Goal: Check status: Check status

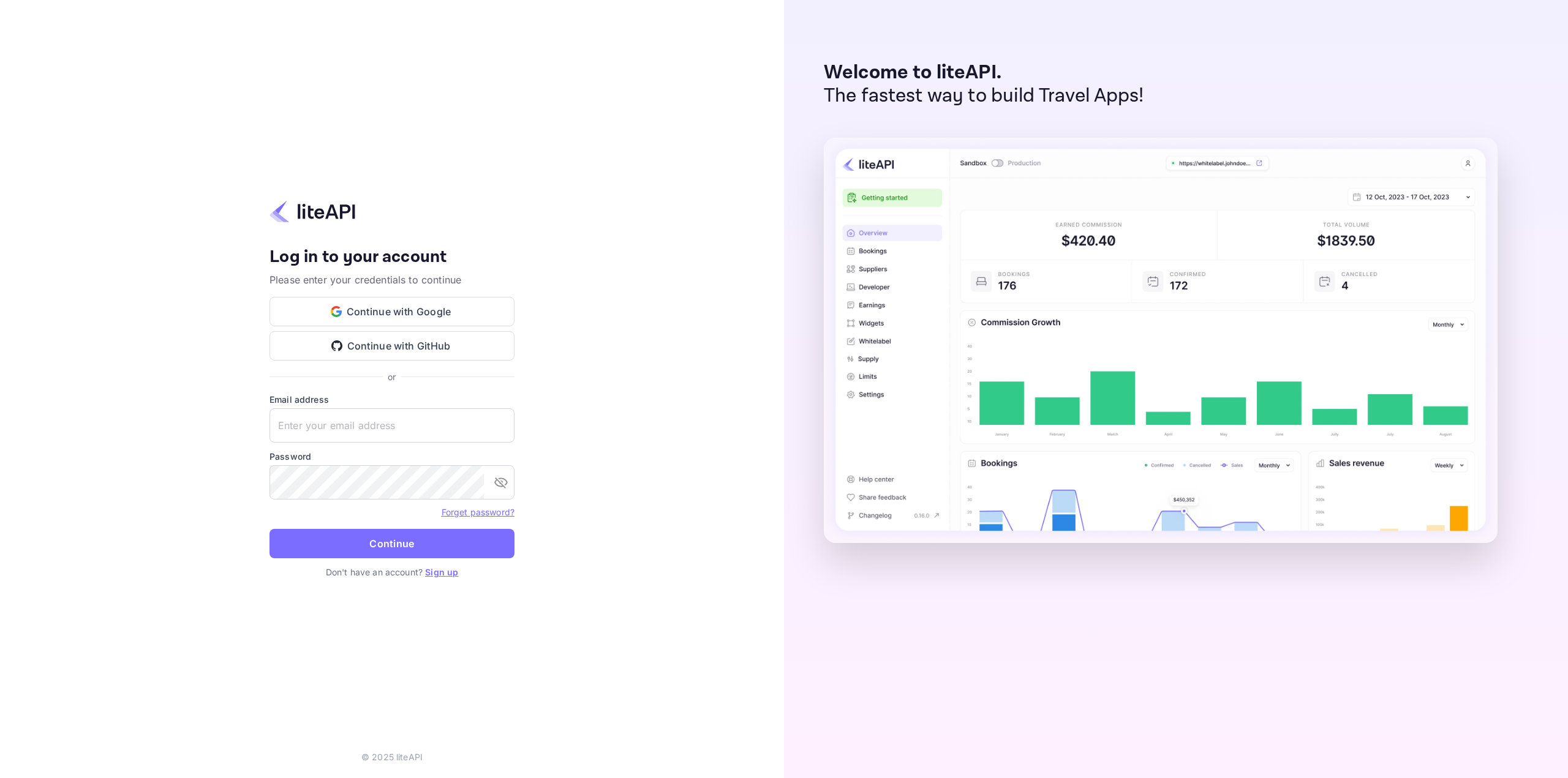
type input "nuiteedirectcug@hotelogical.com"
drag, startPoint x: 0, startPoint y: 0, endPoint x: 492, endPoint y: 536, distance: 727.6
click at [439, 538] on button "Continue" at bounding box center [392, 543] width 245 height 29
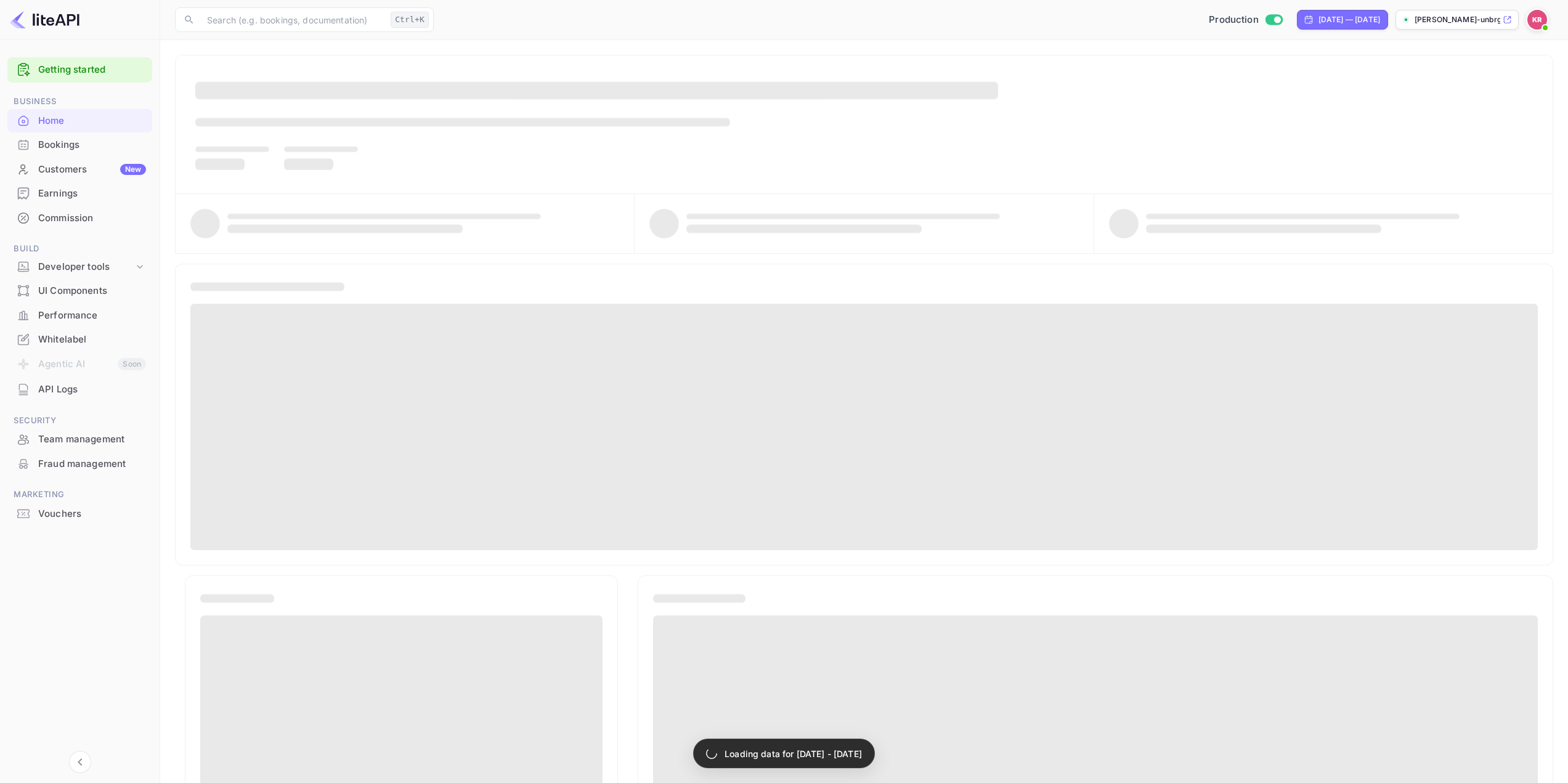
click at [75, 146] on div "Bookings" at bounding box center [92, 145] width 108 height 15
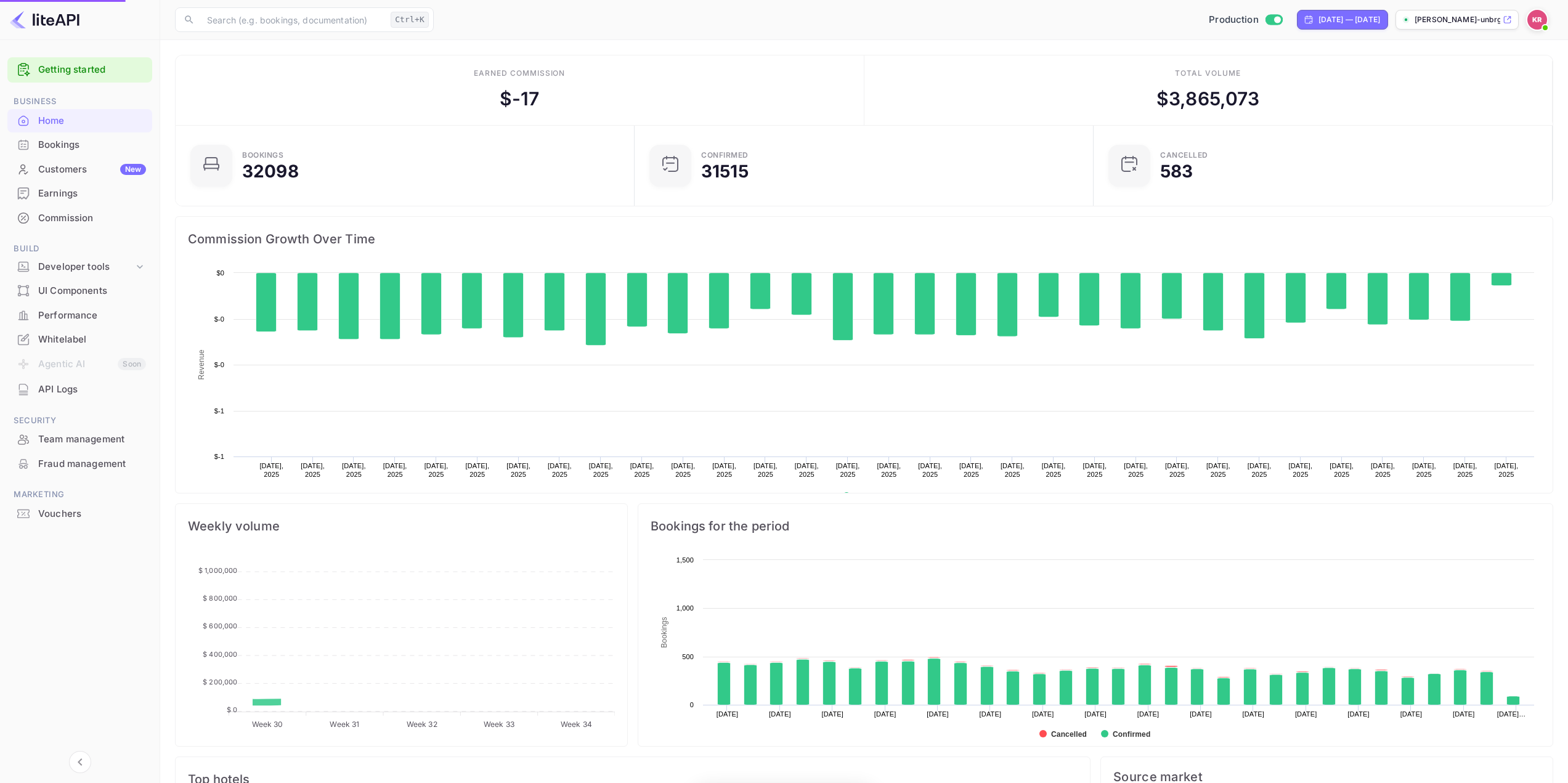
click at [75, 146] on div "Bookings" at bounding box center [92, 145] width 108 height 15
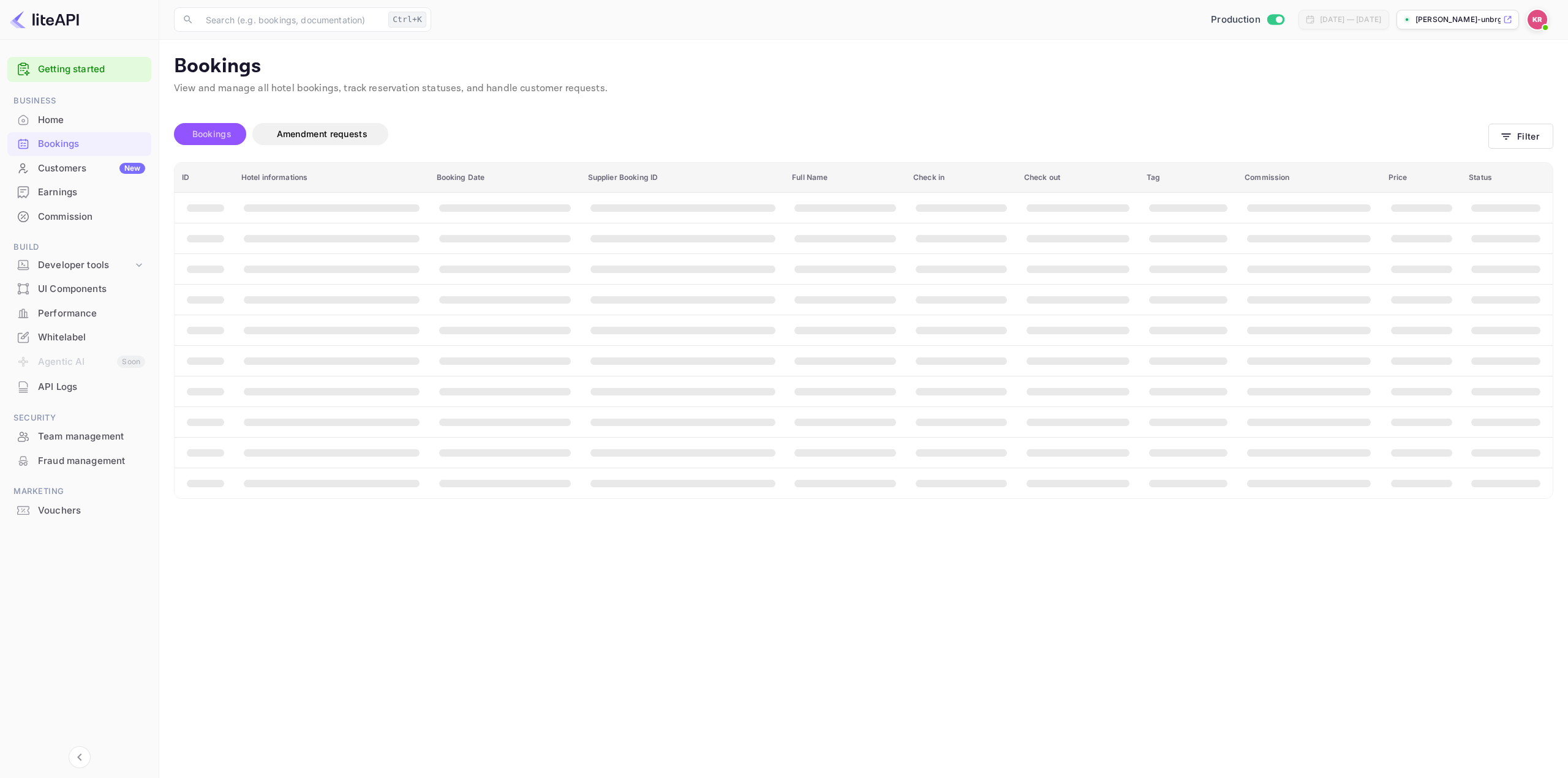
click at [209, 133] on span "Bookings" at bounding box center [211, 133] width 39 height 10
click at [1501, 135] on icon "button" at bounding box center [1506, 137] width 13 height 13
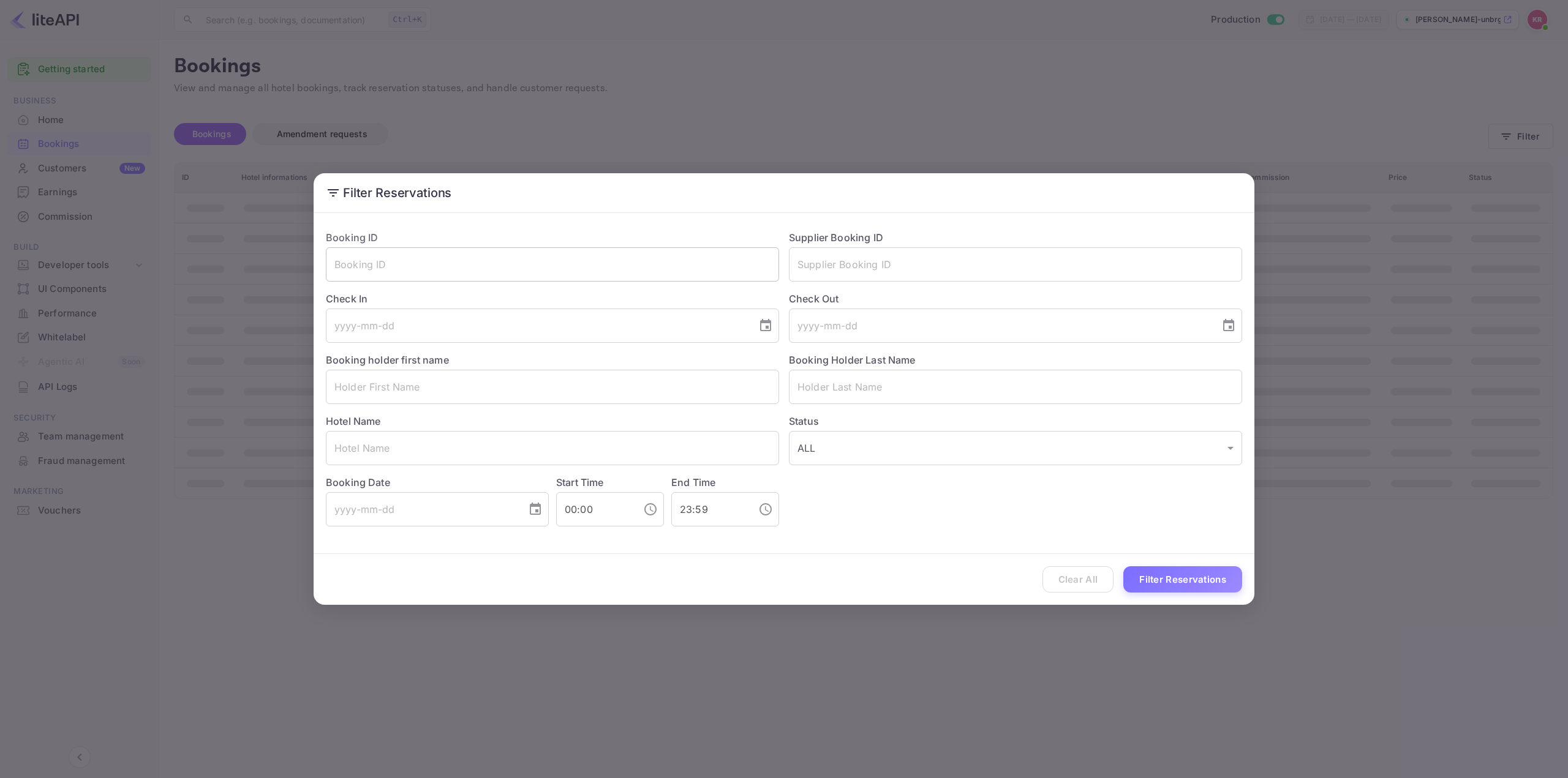
click at [442, 266] on input "text" at bounding box center [553, 264] width 453 height 34
paste input "hGjwtC_OF"
click at [332, 267] on input "hGjwtC_OF" at bounding box center [553, 264] width 453 height 34
click at [438, 257] on input "hGjwtC_OF" at bounding box center [553, 264] width 453 height 34
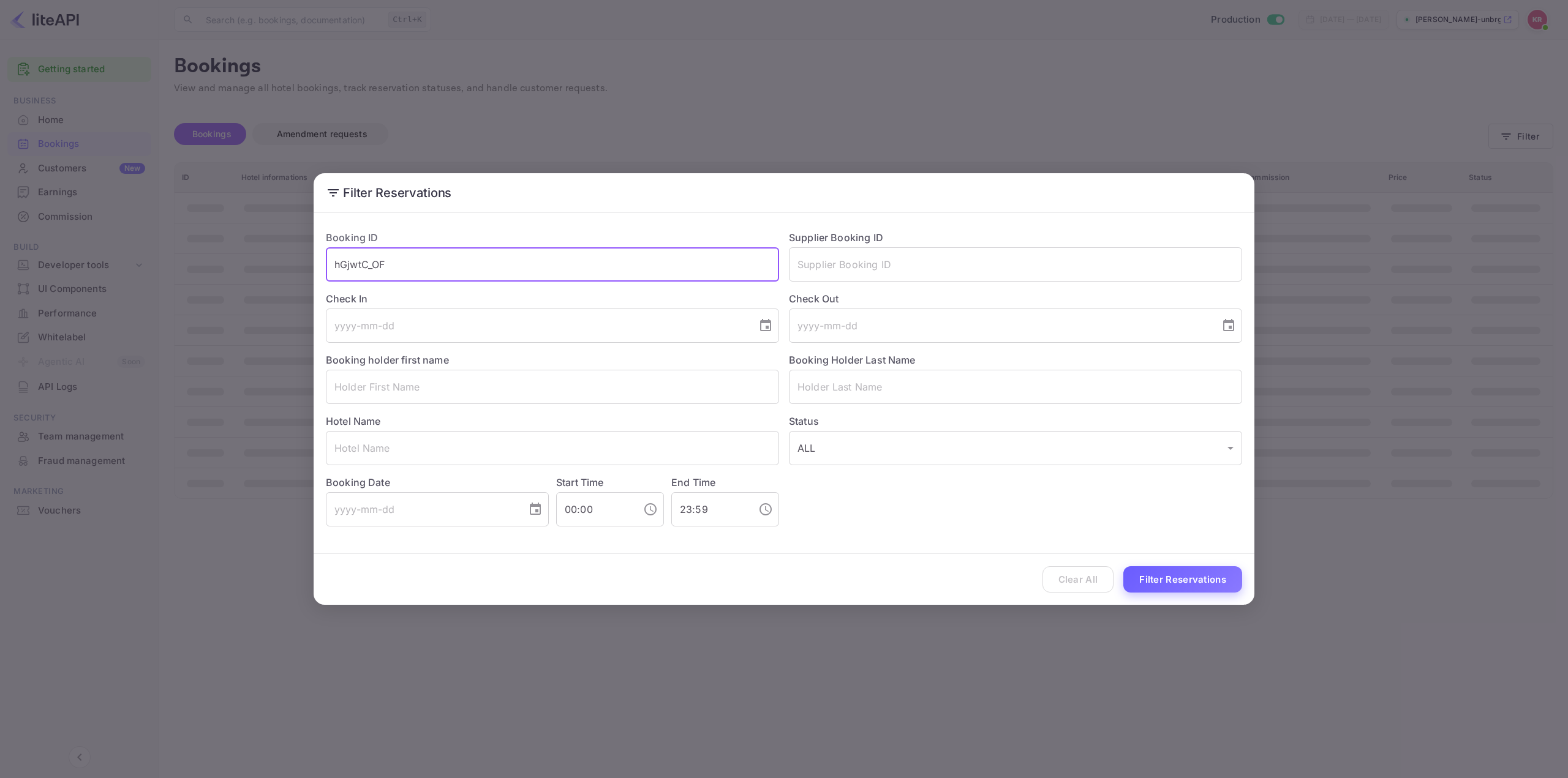
type input "hGjwtC_OF"
click at [1176, 574] on button "Filter Reservations" at bounding box center [1182, 579] width 119 height 26
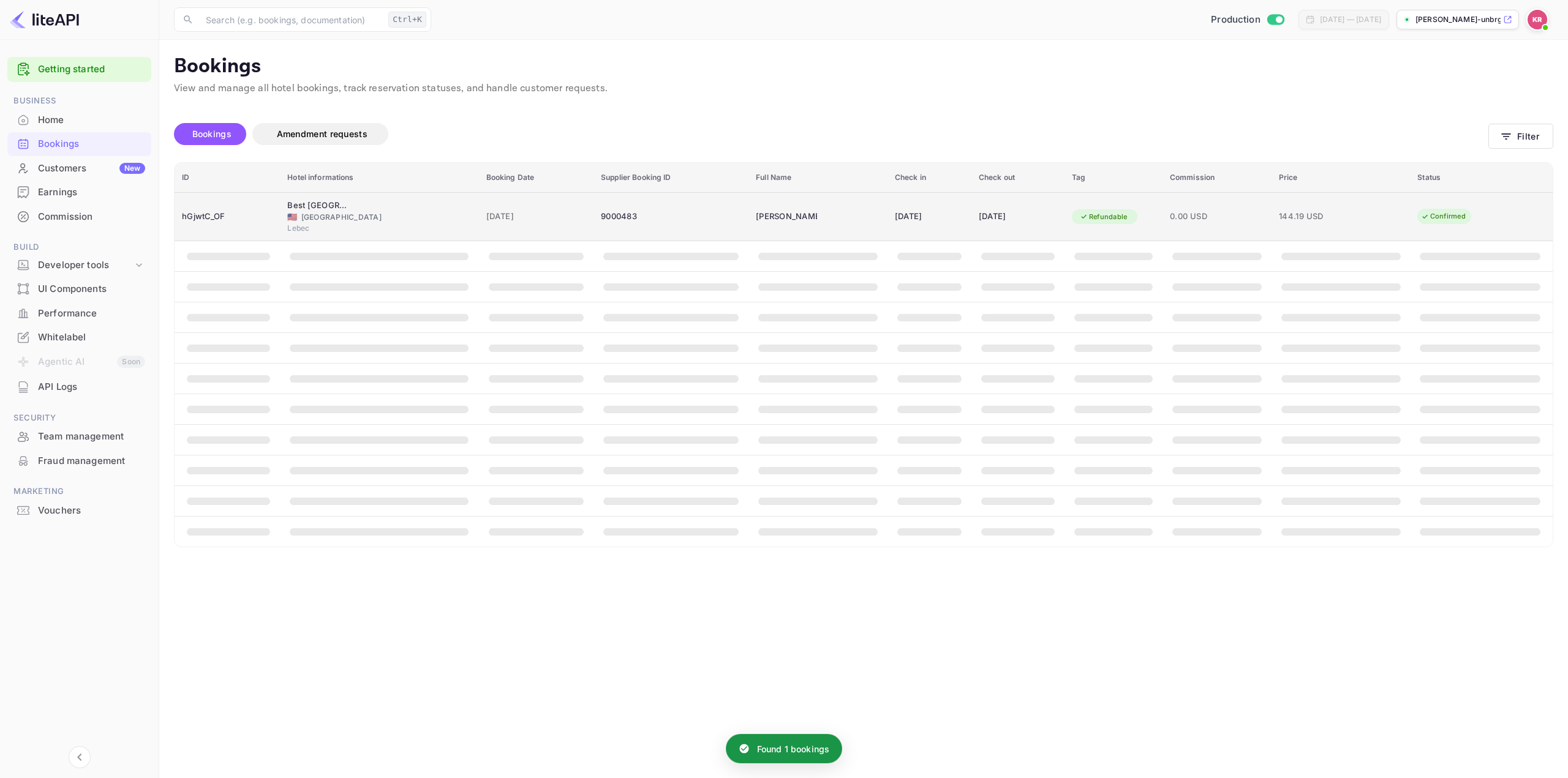
click at [725, 206] on td "9000483" at bounding box center [670, 216] width 155 height 49
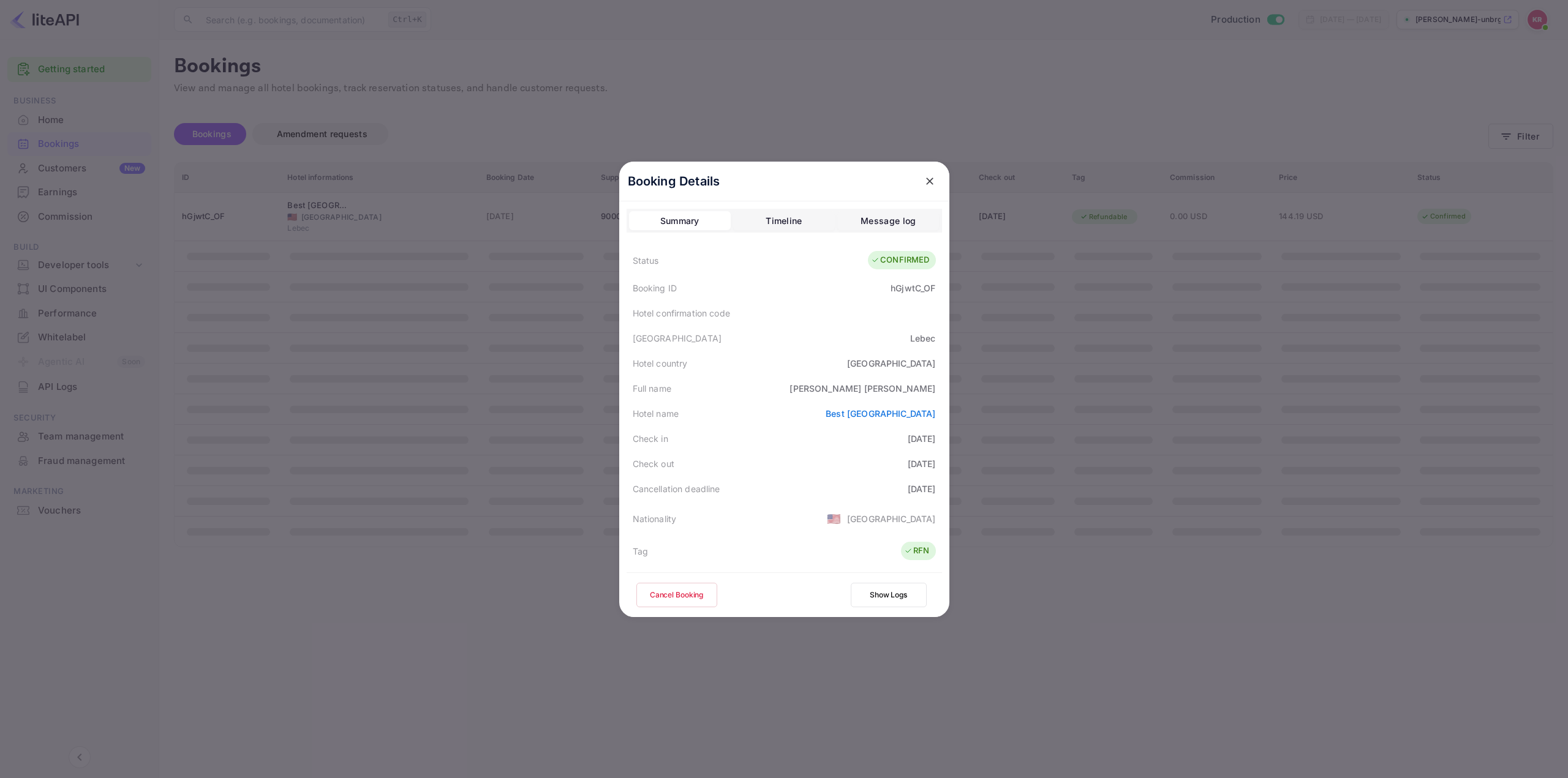
click at [926, 186] on icon "close" at bounding box center [930, 181] width 13 height 13
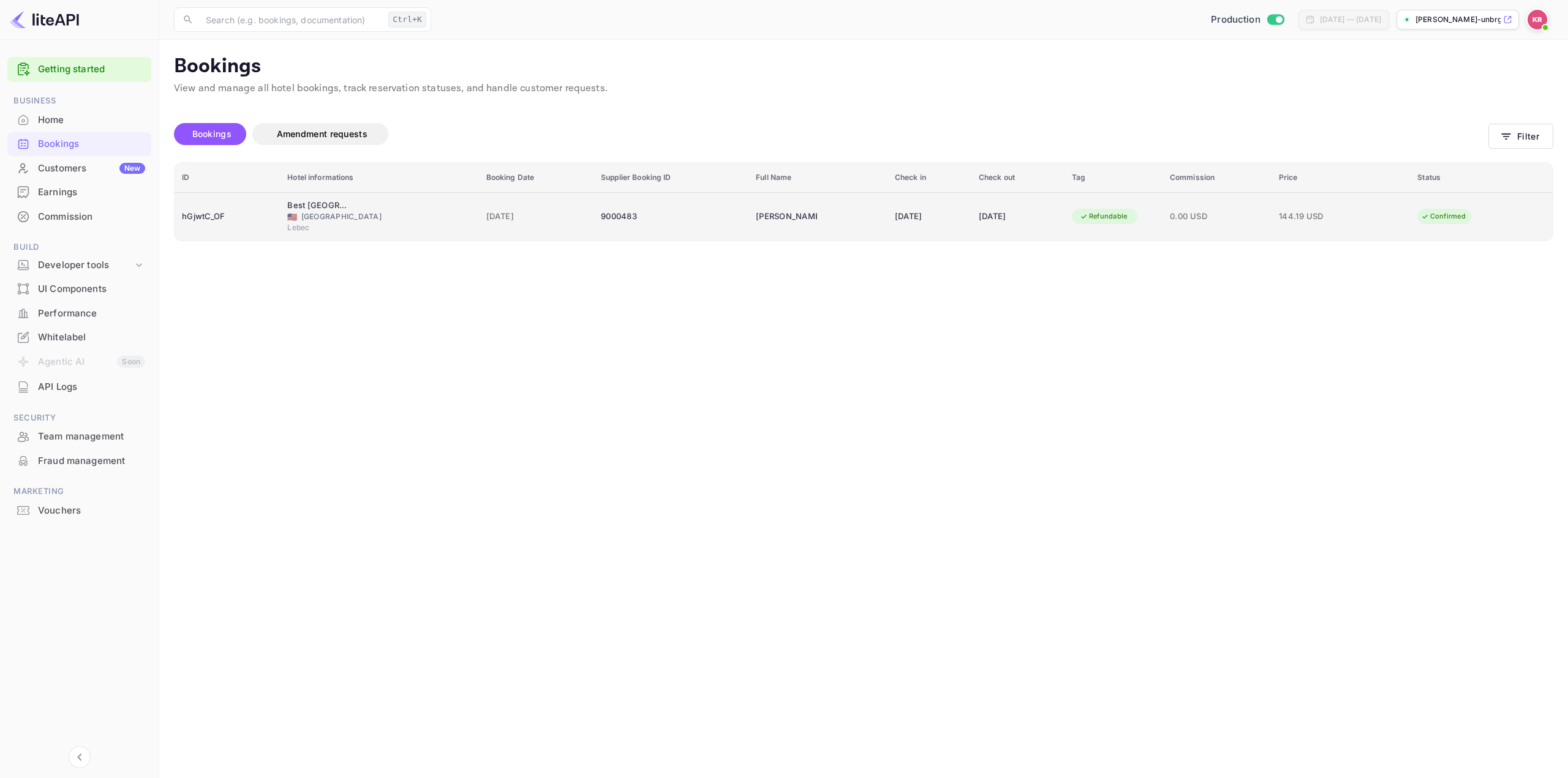
click at [467, 222] on div "🇺🇸 [GEOGRAPHIC_DATA]" at bounding box center [379, 216] width 184 height 11
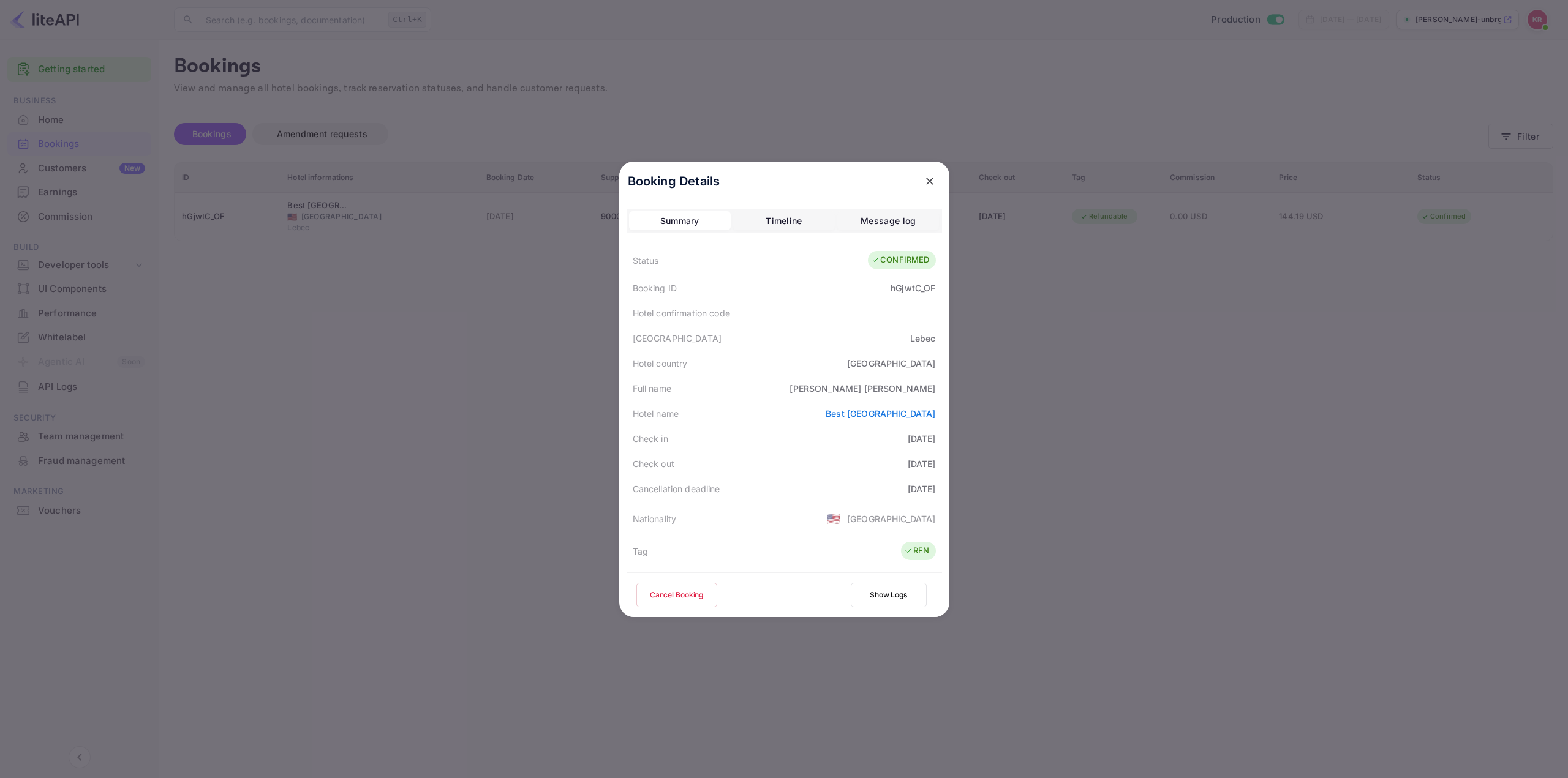
click at [928, 187] on button "close" at bounding box center [929, 181] width 22 height 22
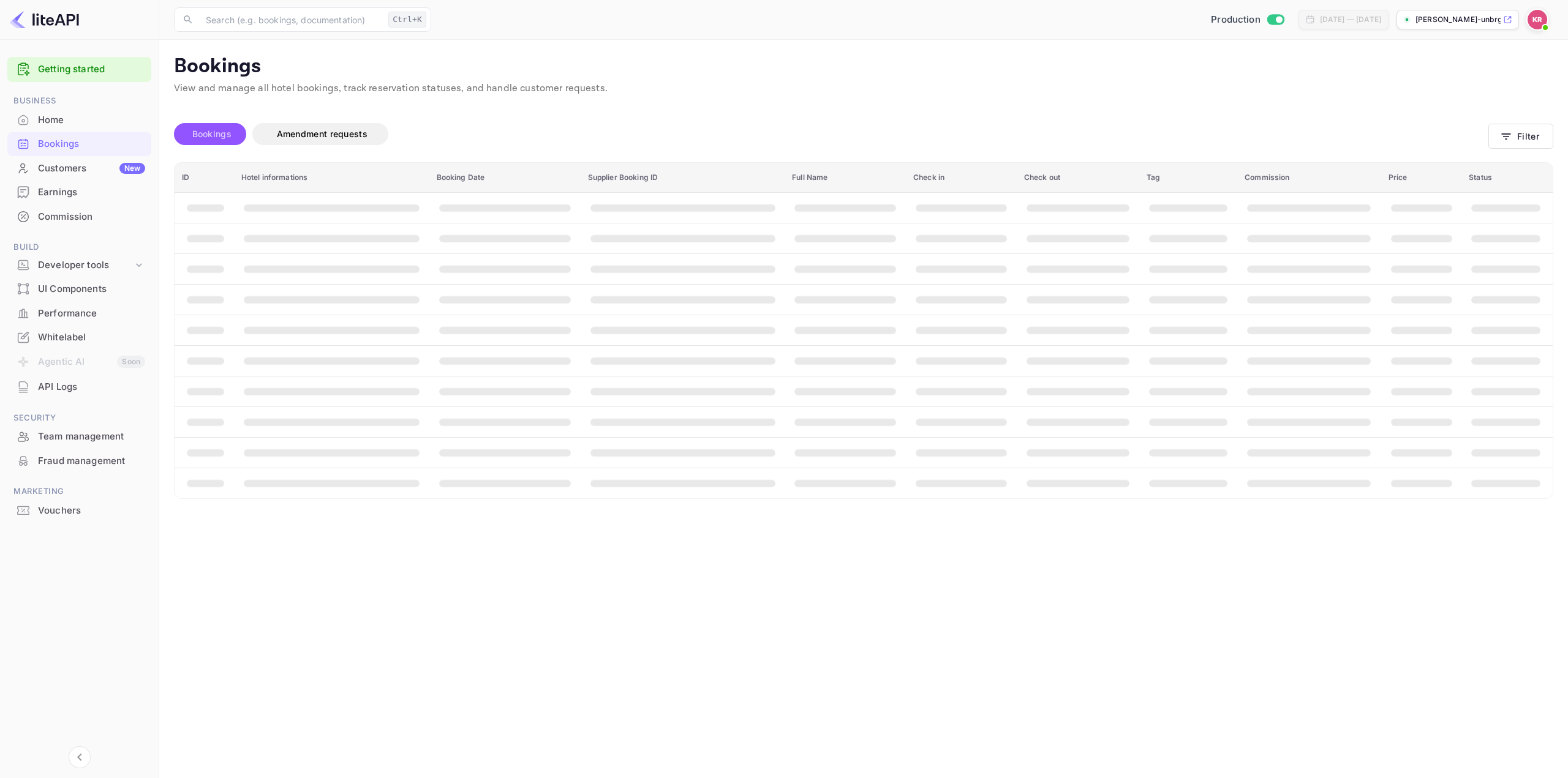
click at [228, 135] on span "Bookings" at bounding box center [211, 133] width 39 height 10
click at [1495, 130] on button "Filter" at bounding box center [1521, 137] width 65 height 25
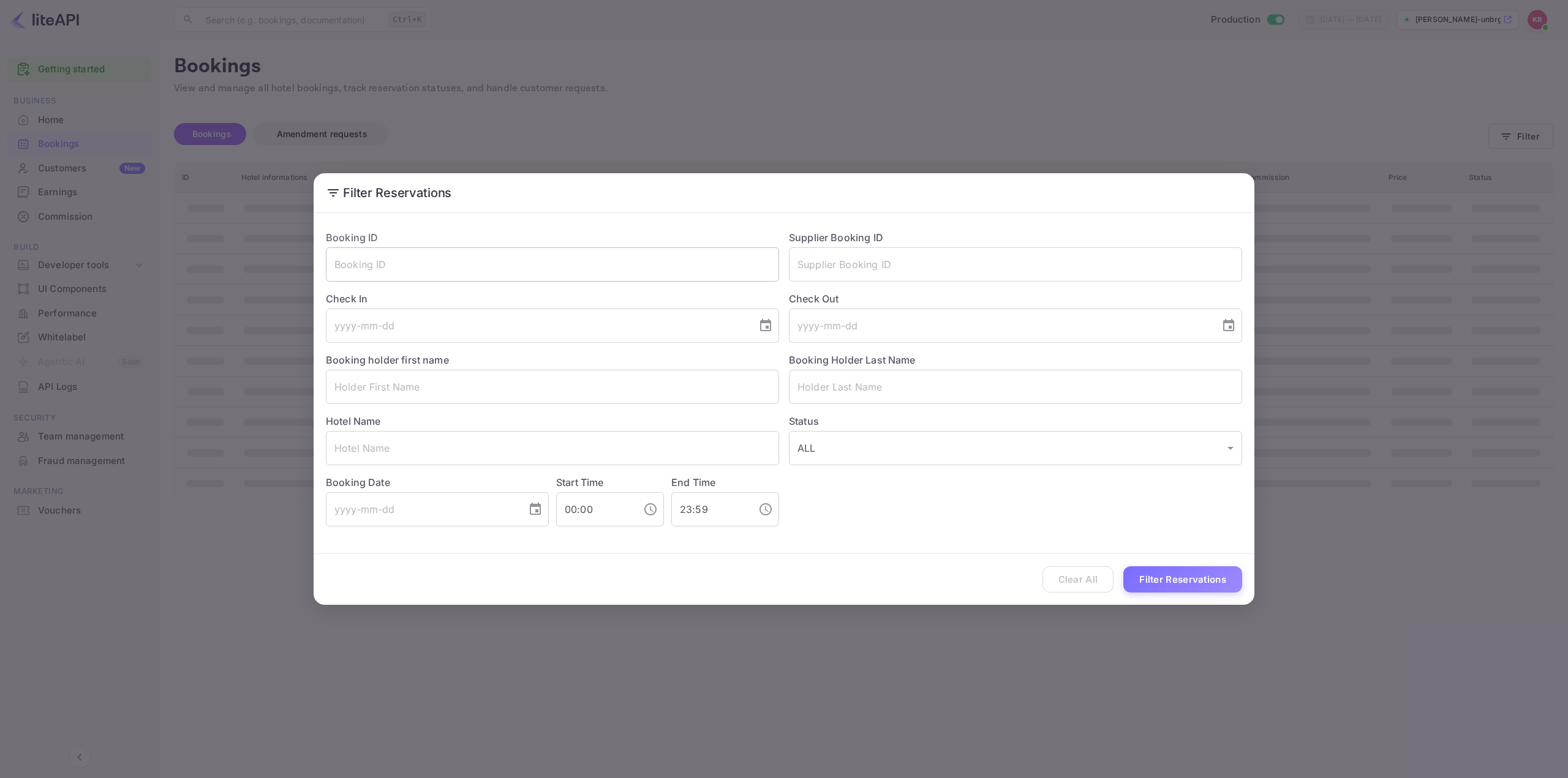
click at [421, 263] on input "text" at bounding box center [553, 264] width 453 height 34
paste input "hGjwtC_OF"
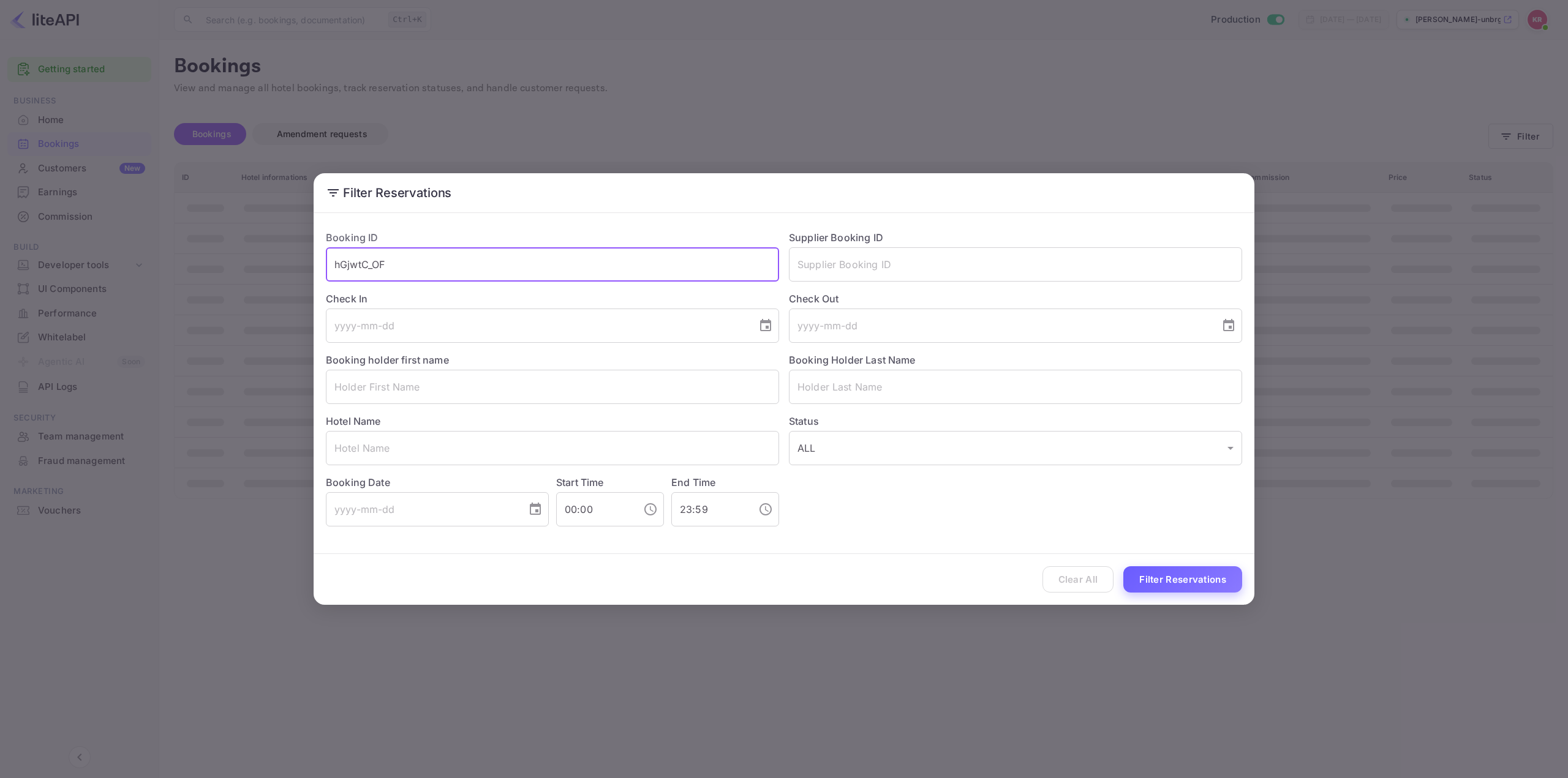
type input "hGjwtC_OF"
click at [1179, 587] on button "Filter Reservations" at bounding box center [1182, 579] width 119 height 26
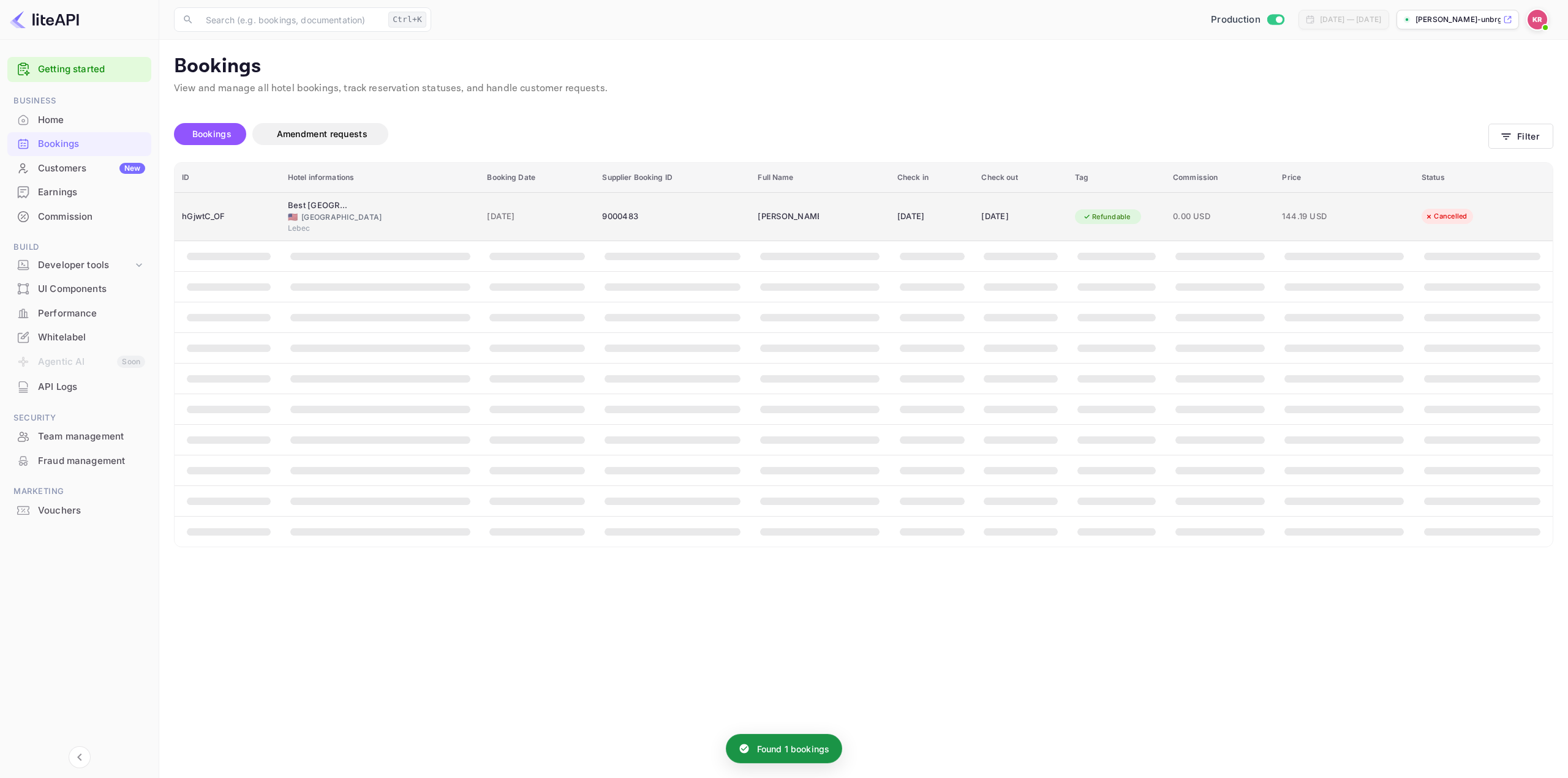
click at [671, 201] on td "9000483" at bounding box center [673, 216] width 156 height 49
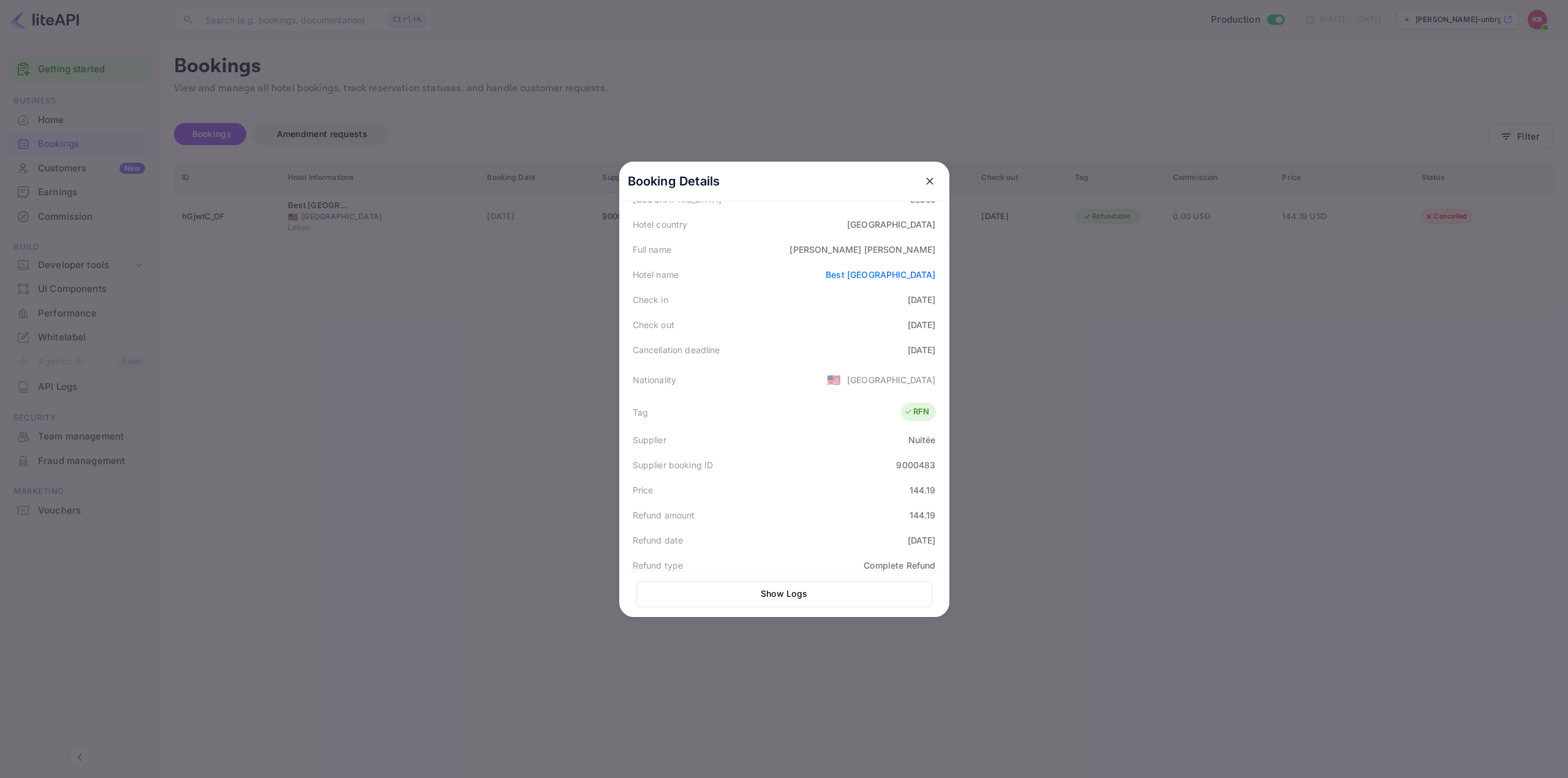
scroll to position [147, 0]
